Goal: Communication & Community: Ask a question

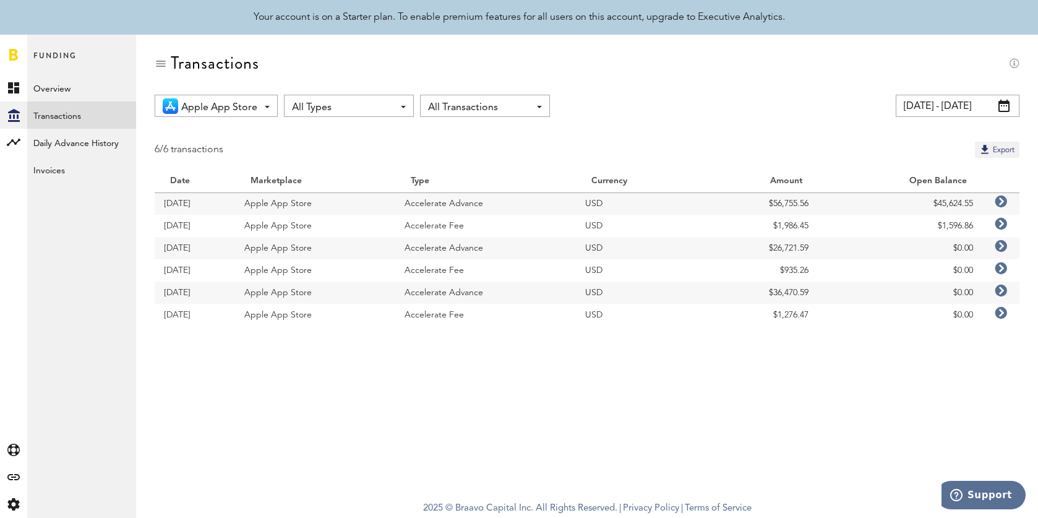
click at [249, 105] on span "Apple App Store" at bounding box center [219, 107] width 76 height 21
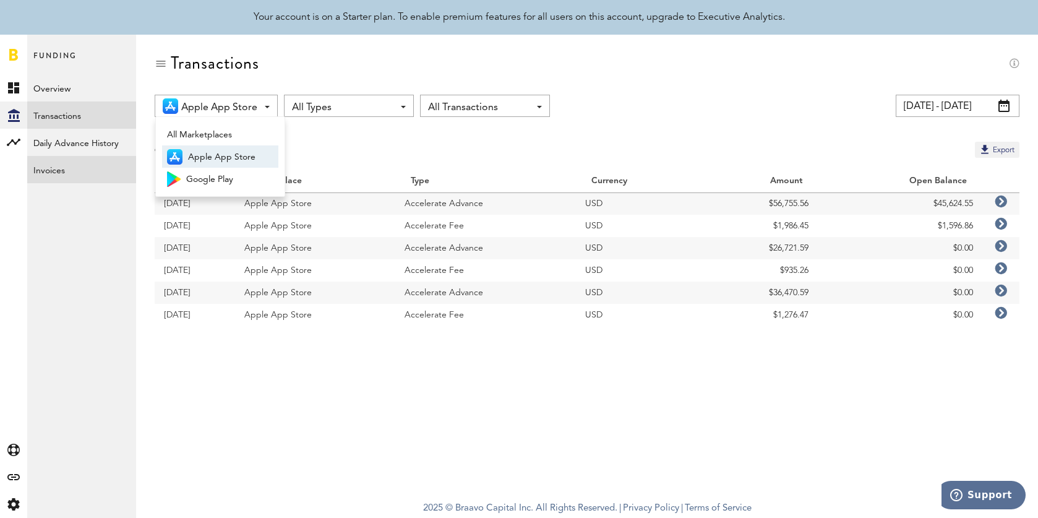
click at [74, 178] on link "Invoices" at bounding box center [81, 169] width 109 height 27
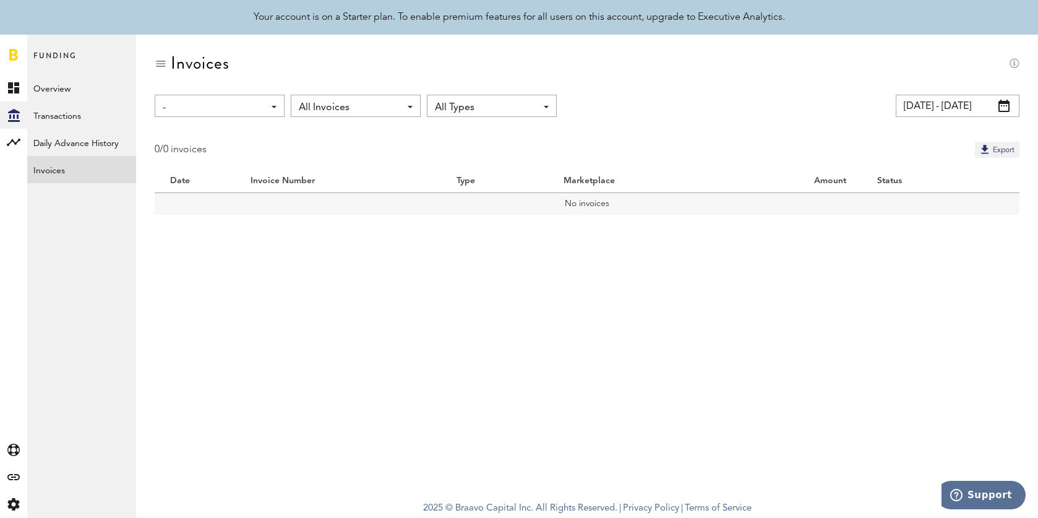
click at [912, 114] on input "[DATE] - [DATE]" at bounding box center [958, 106] width 124 height 22
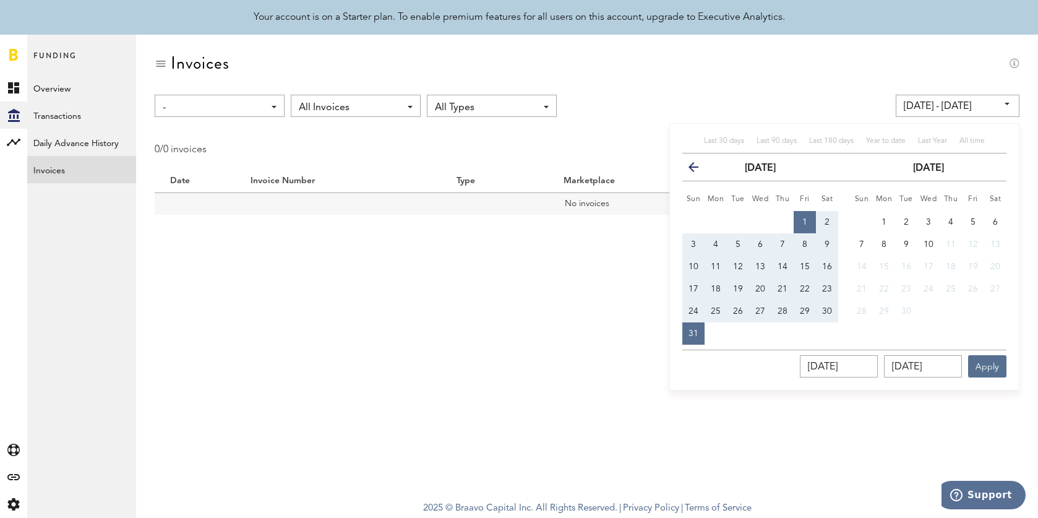
click at [699, 176] on th "previous" at bounding box center [693, 167] width 22 height 28
click at [807, 217] on button "1" at bounding box center [805, 222] width 22 height 22
type input "[DATE] - [DATE]"
type input "[DATE]"
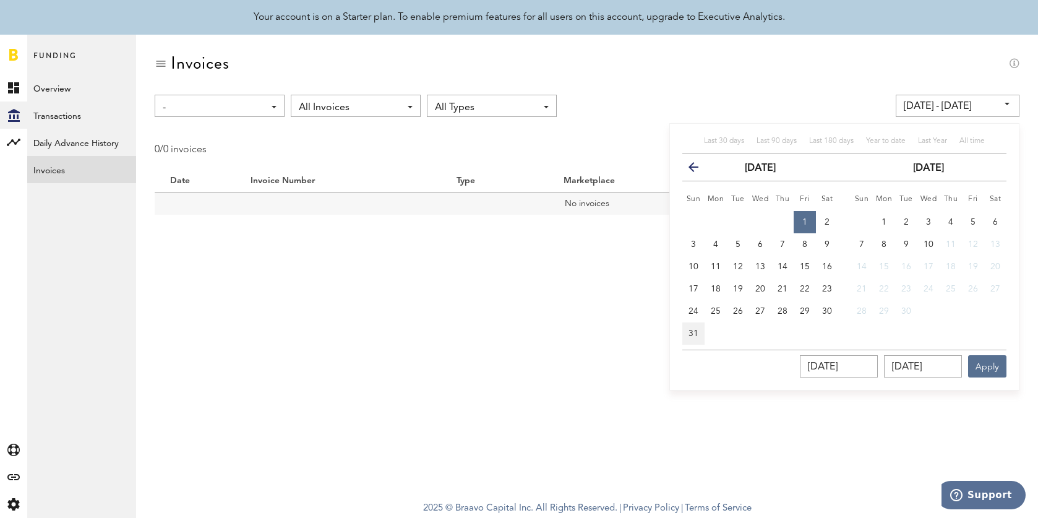
click at [697, 329] on span "31" at bounding box center [694, 333] width 10 height 9
type input "[DATE] - [DATE]"
type input "[DATE]"
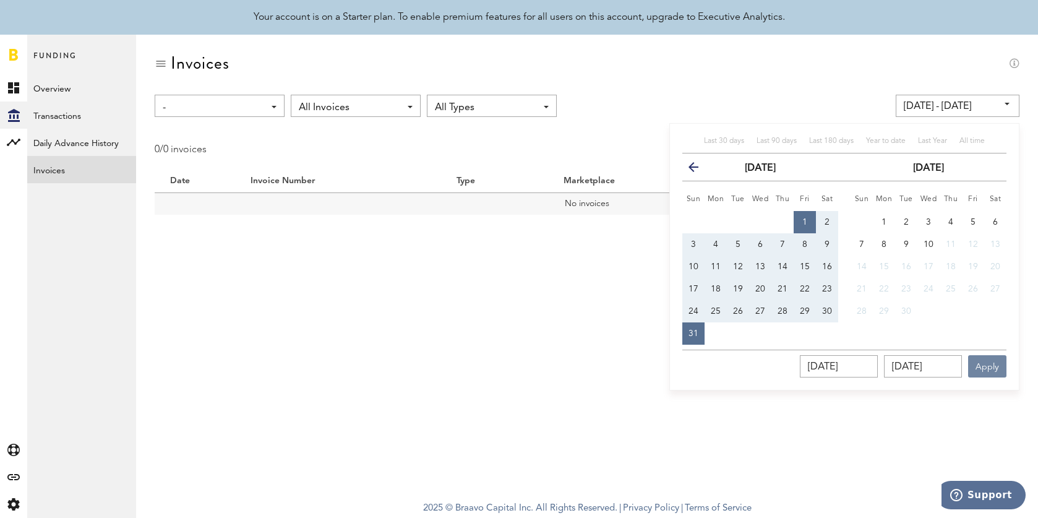
click at [1000, 373] on button "Apply" at bounding box center [987, 366] width 38 height 22
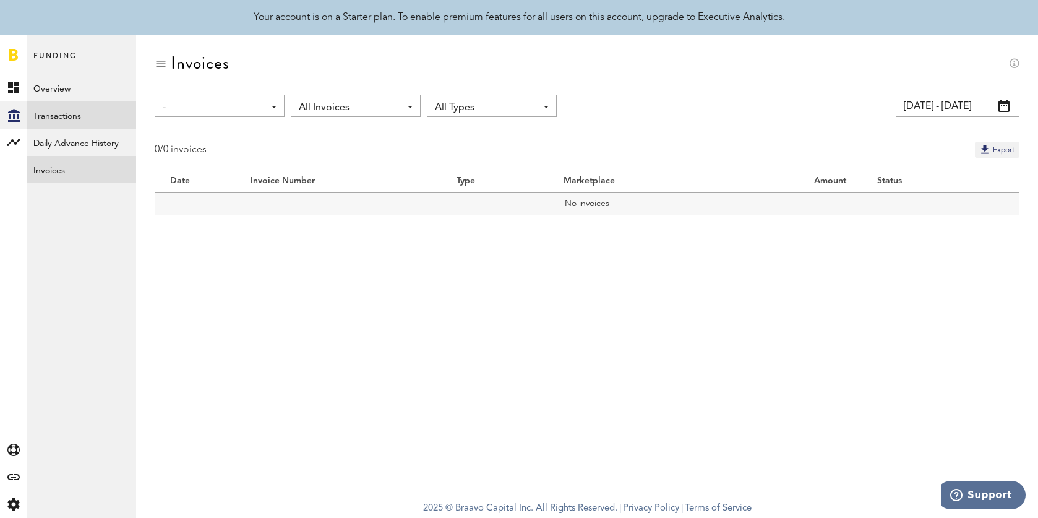
click at [101, 109] on link "Transactions" at bounding box center [81, 114] width 109 height 27
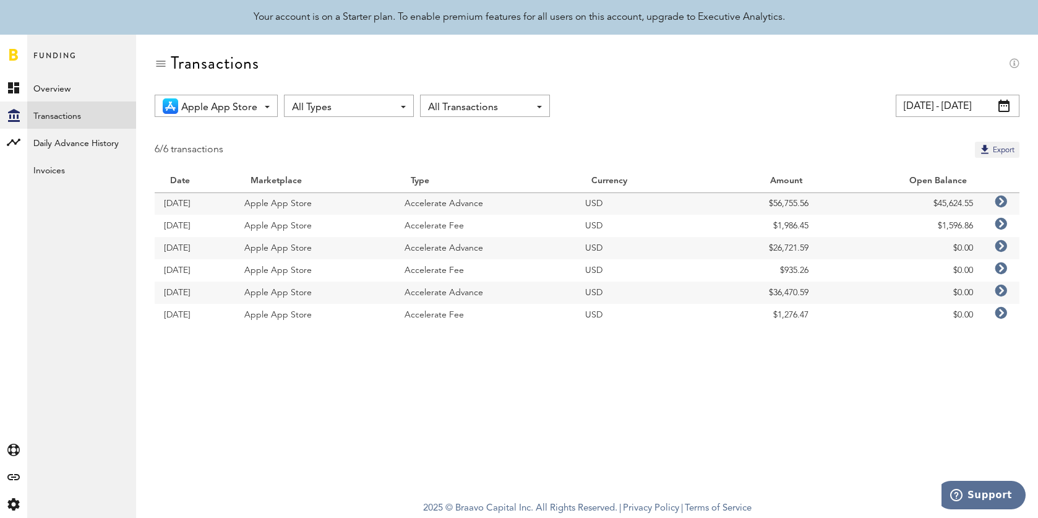
click at [1003, 209] on link at bounding box center [1001, 203] width 12 height 12
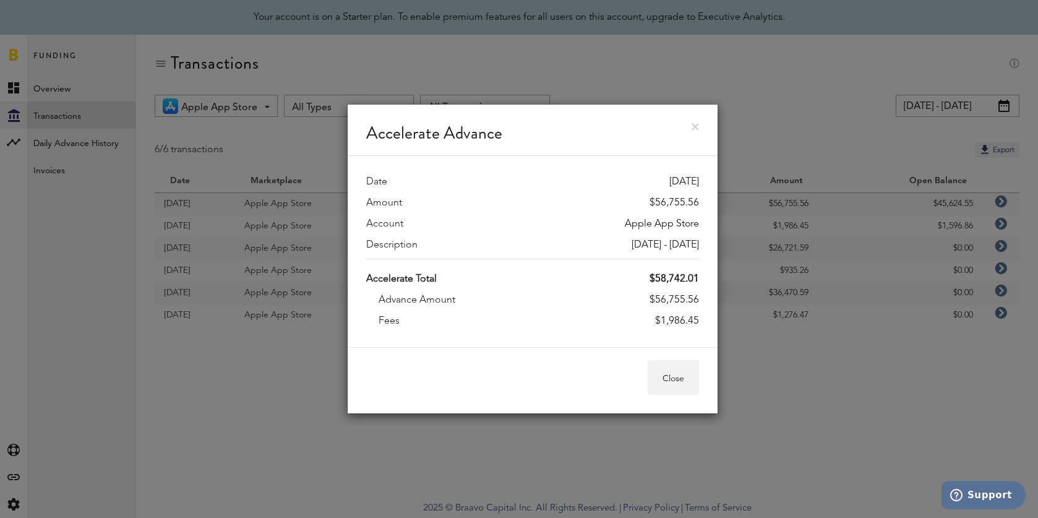
click at [692, 127] on link at bounding box center [695, 126] width 7 height 7
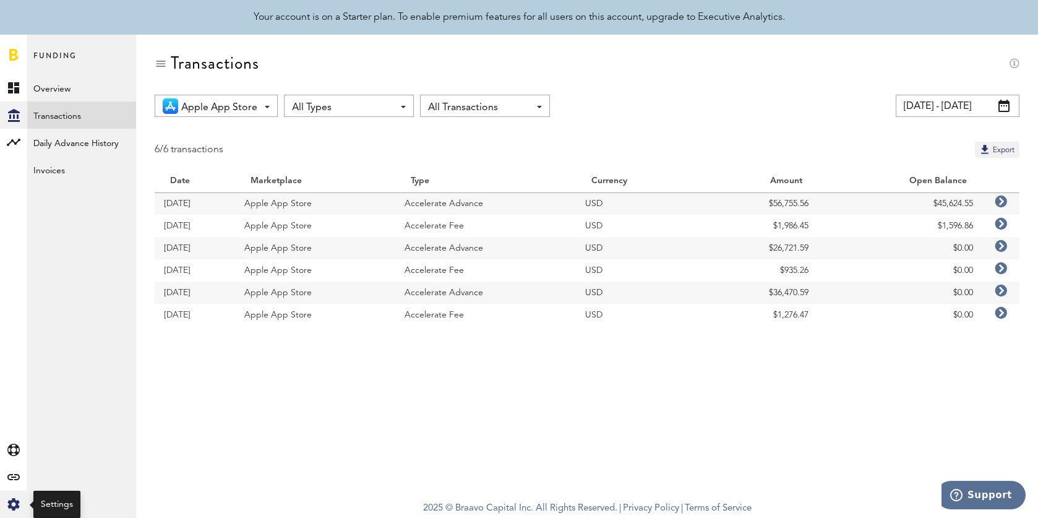
click at [12, 505] on icon "Created with Sketch." at bounding box center [13, 504] width 12 height 12
click at [14, 499] on icon at bounding box center [13, 504] width 12 height 12
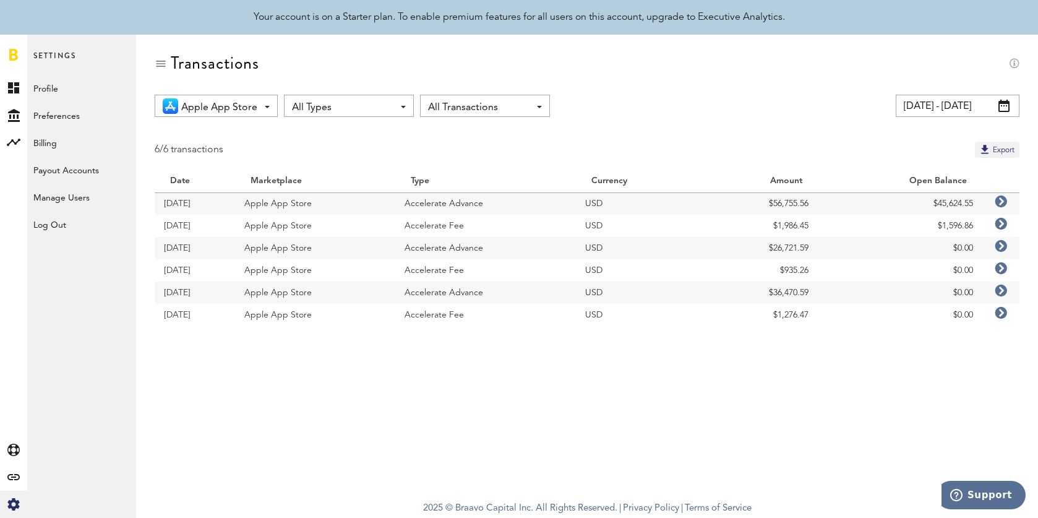
click at [50, 505] on div "Settings Profile Preferences Billing Payout Accounts Manage Users Log Out Hypem…" at bounding box center [81, 276] width 109 height 483
click at [21, 505] on div "Created with Sketch." at bounding box center [13, 504] width 27 height 27
click at [992, 493] on span "Support" at bounding box center [990, 494] width 45 height 11
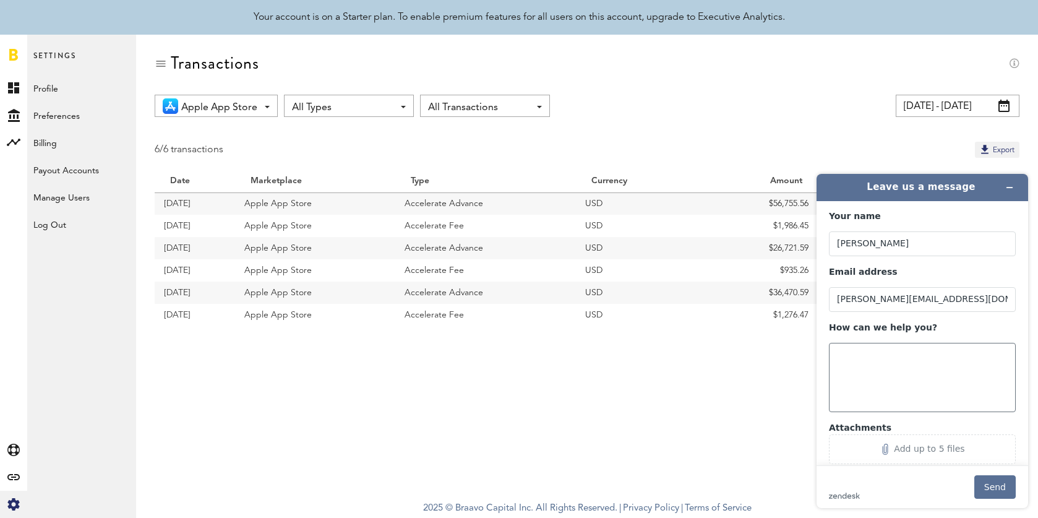
scroll to position [25, 0]
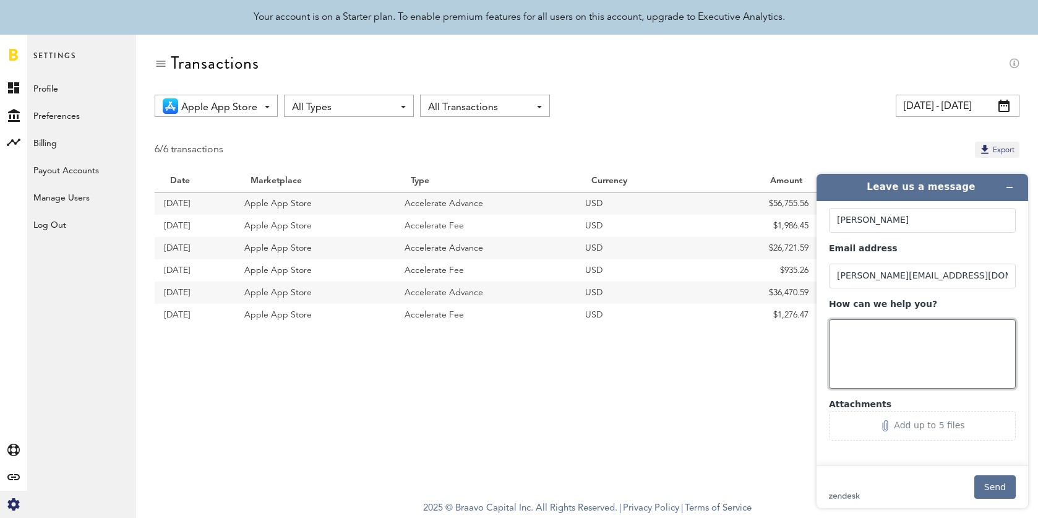
click at [907, 355] on textarea "How can we help you?" at bounding box center [922, 353] width 187 height 69
click at [681, 319] on td "USD" at bounding box center [638, 315] width 124 height 22
click at [923, 367] on textarea "Hi there, Please could you provide invoices for the amounts withdrawn" at bounding box center [922, 353] width 187 height 69
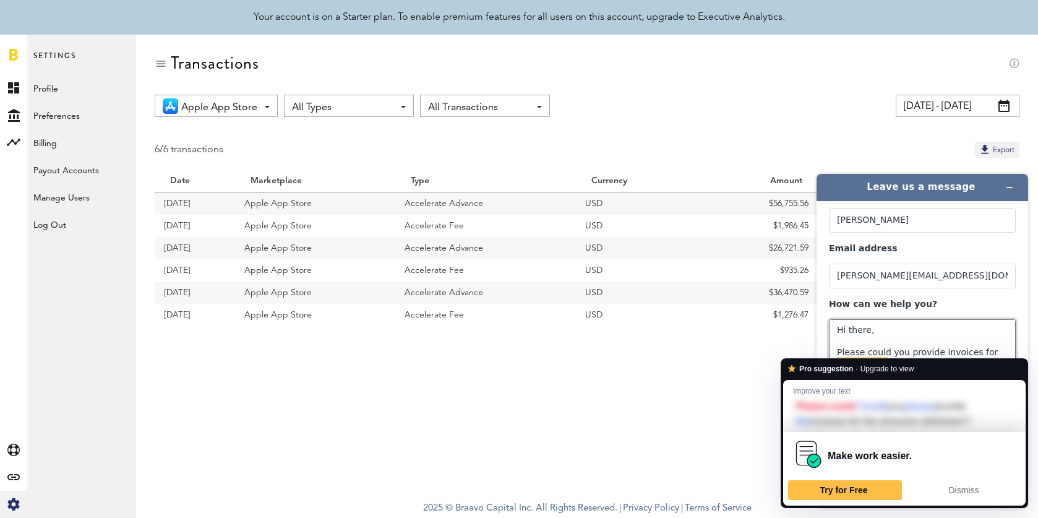
click at [916, 343] on textarea "Hi there, Please could you provide invoices for the amounts withdrawn? I need t…" at bounding box center [922, 353] width 187 height 69
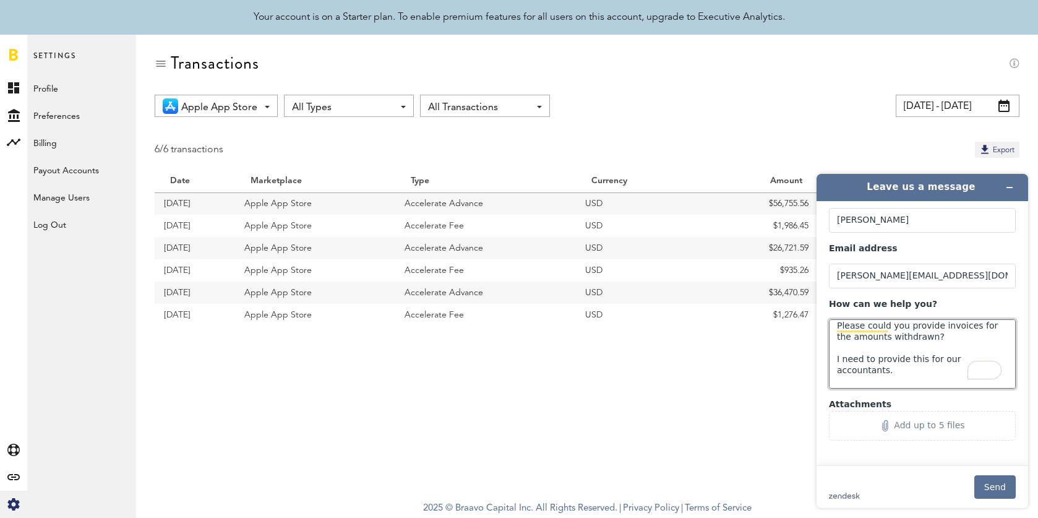
scroll to position [43, 0]
type textarea "Hi there, Please could you provide invoices for the amounts withdrawn? I need t…"
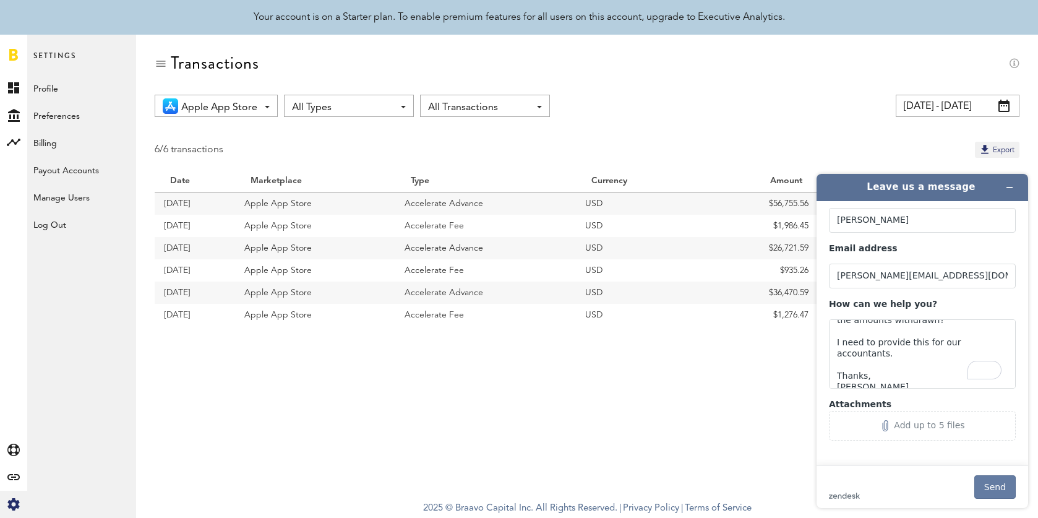
click at [1000, 489] on button "Send" at bounding box center [995, 487] width 41 height 24
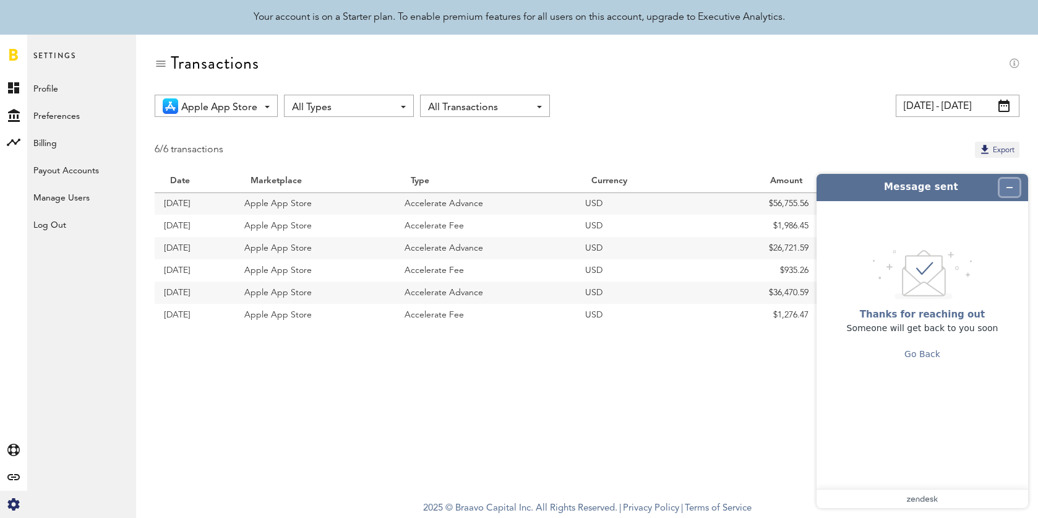
click at [1012, 189] on icon "Minimize widget" at bounding box center [1009, 187] width 9 height 9
